Goal: Task Accomplishment & Management: Use online tool/utility

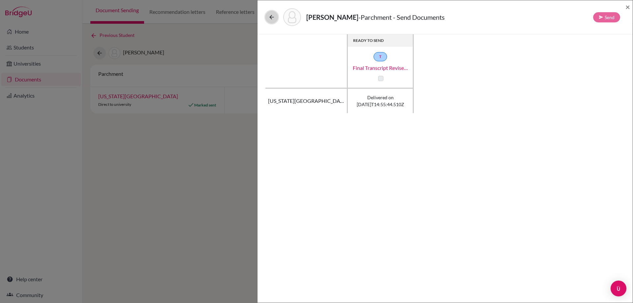
click at [270, 19] on icon at bounding box center [272, 17] width 7 height 7
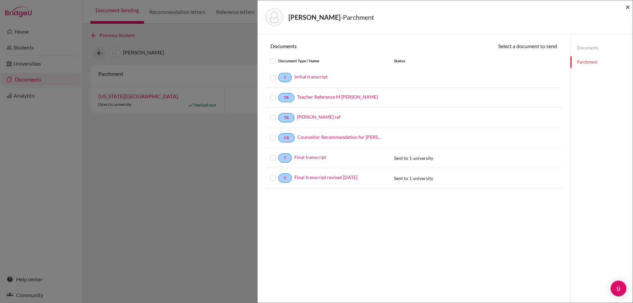
click at [628, 6] on span "×" at bounding box center [628, 7] width 5 height 10
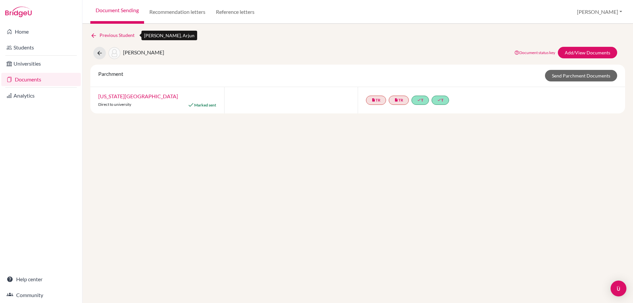
click at [93, 36] on icon at bounding box center [93, 35] width 7 height 7
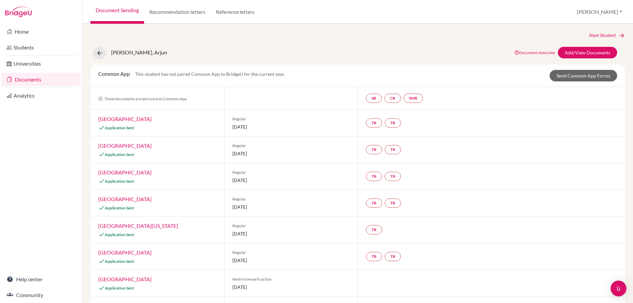
click at [30, 78] on link "Documents" at bounding box center [41, 79] width 80 height 13
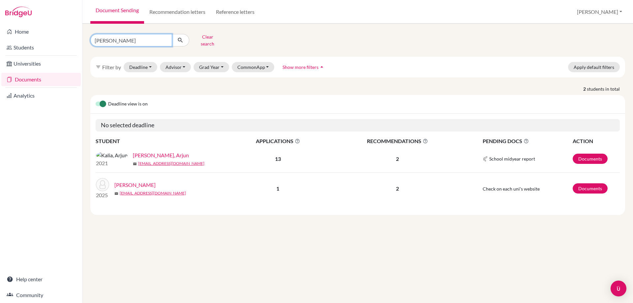
click at [116, 38] on input "[PERSON_NAME]" at bounding box center [131, 40] width 82 height 13
type input "k"
type input "bocq"
click button "submit" at bounding box center [180, 40] width 17 height 13
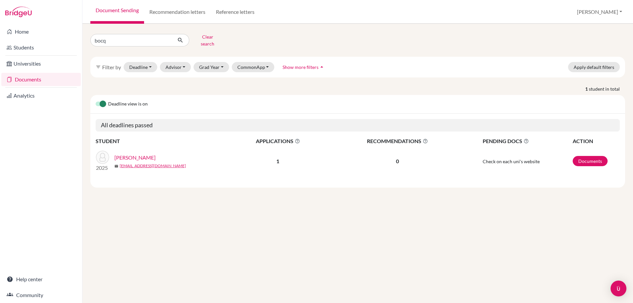
click at [137, 154] on link "[PERSON_NAME]" at bounding box center [134, 158] width 41 height 8
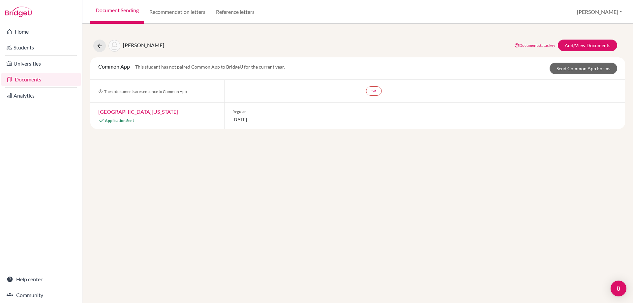
click at [143, 112] on link "University of Washington" at bounding box center [138, 112] width 80 height 6
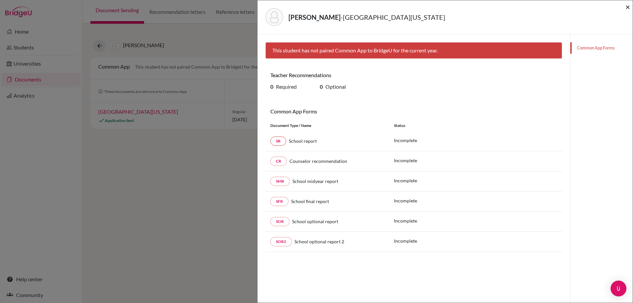
click at [626, 6] on span "×" at bounding box center [628, 7] width 5 height 10
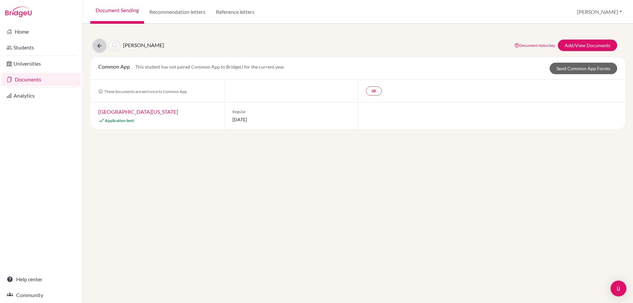
click at [98, 50] on button at bounding box center [99, 46] width 13 height 13
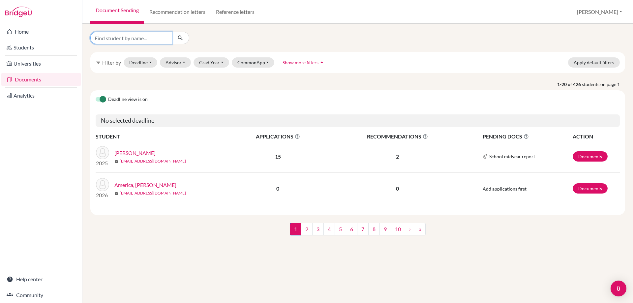
click at [135, 39] on input "Find student by name..." at bounding box center [131, 38] width 82 height 13
type input "bocq"
click button "submit" at bounding box center [180, 38] width 17 height 13
